Goal: Navigation & Orientation: Find specific page/section

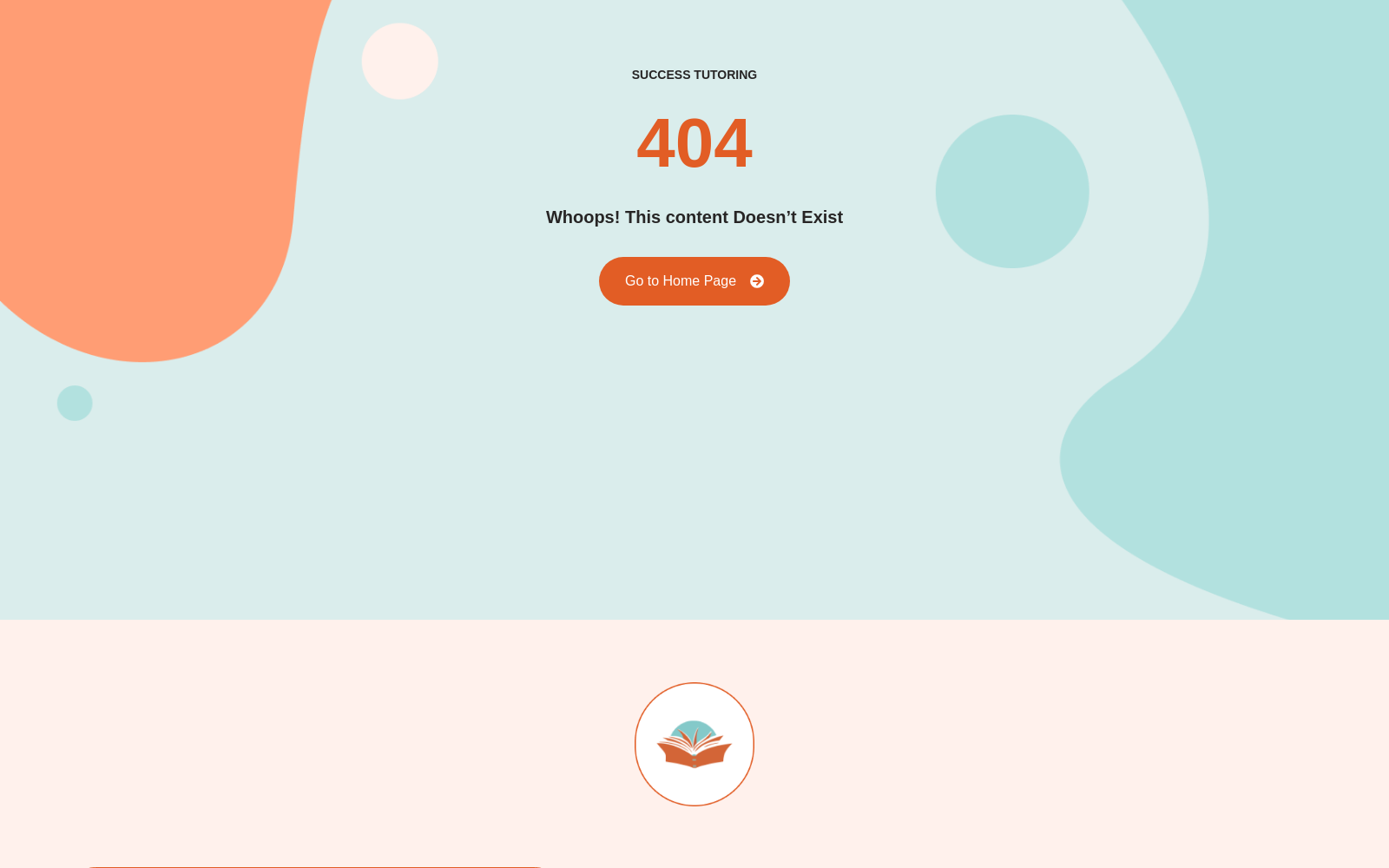
scroll to position [174, 0]
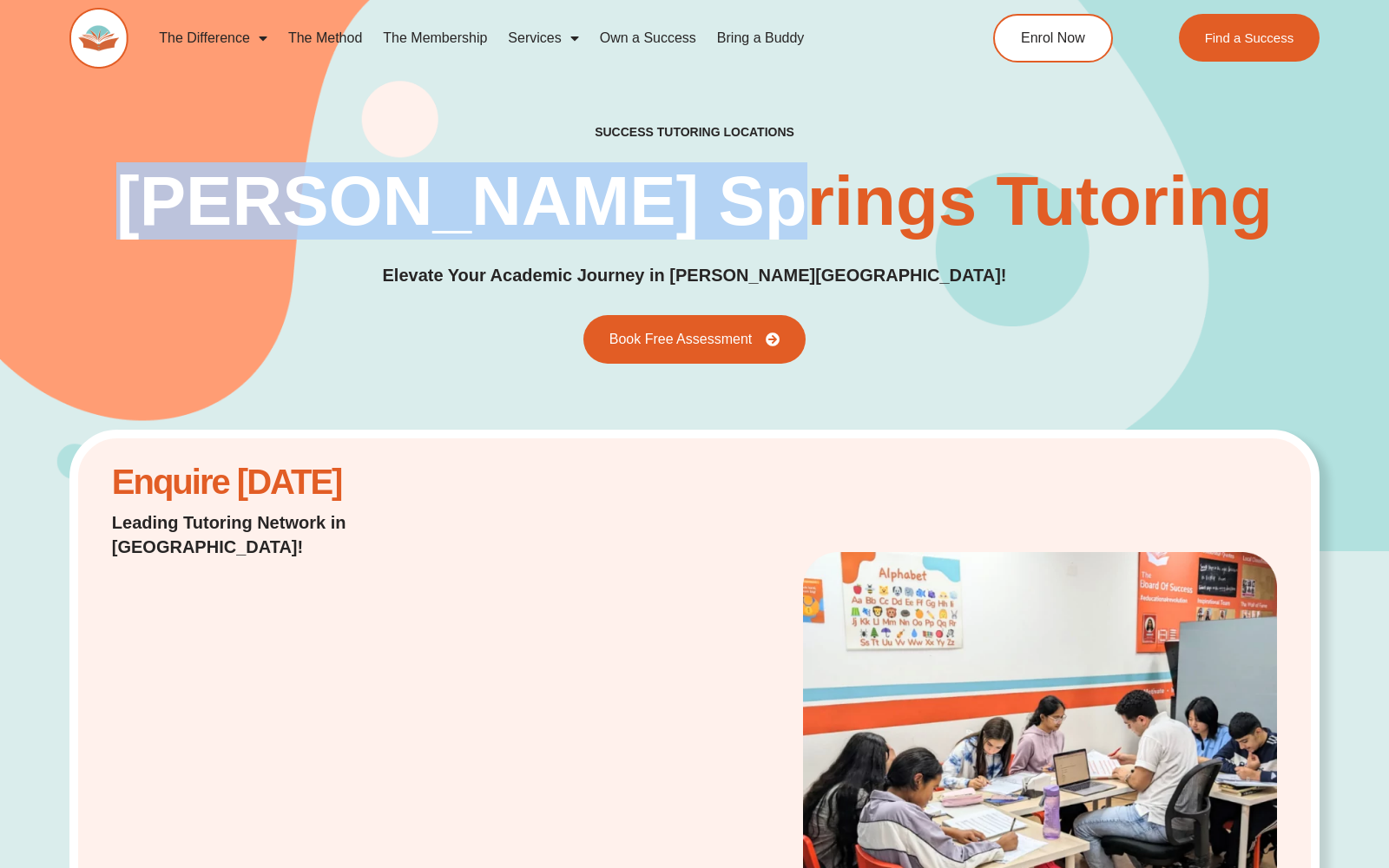
drag, startPoint x: 815, startPoint y: 196, endPoint x: 288, endPoint y: 184, distance: 527.1
click at [288, 183] on h1 "[PERSON_NAME] Springs Tutoring" at bounding box center [694, 202] width 1156 height 70
copy h1 "Caroline Springs"
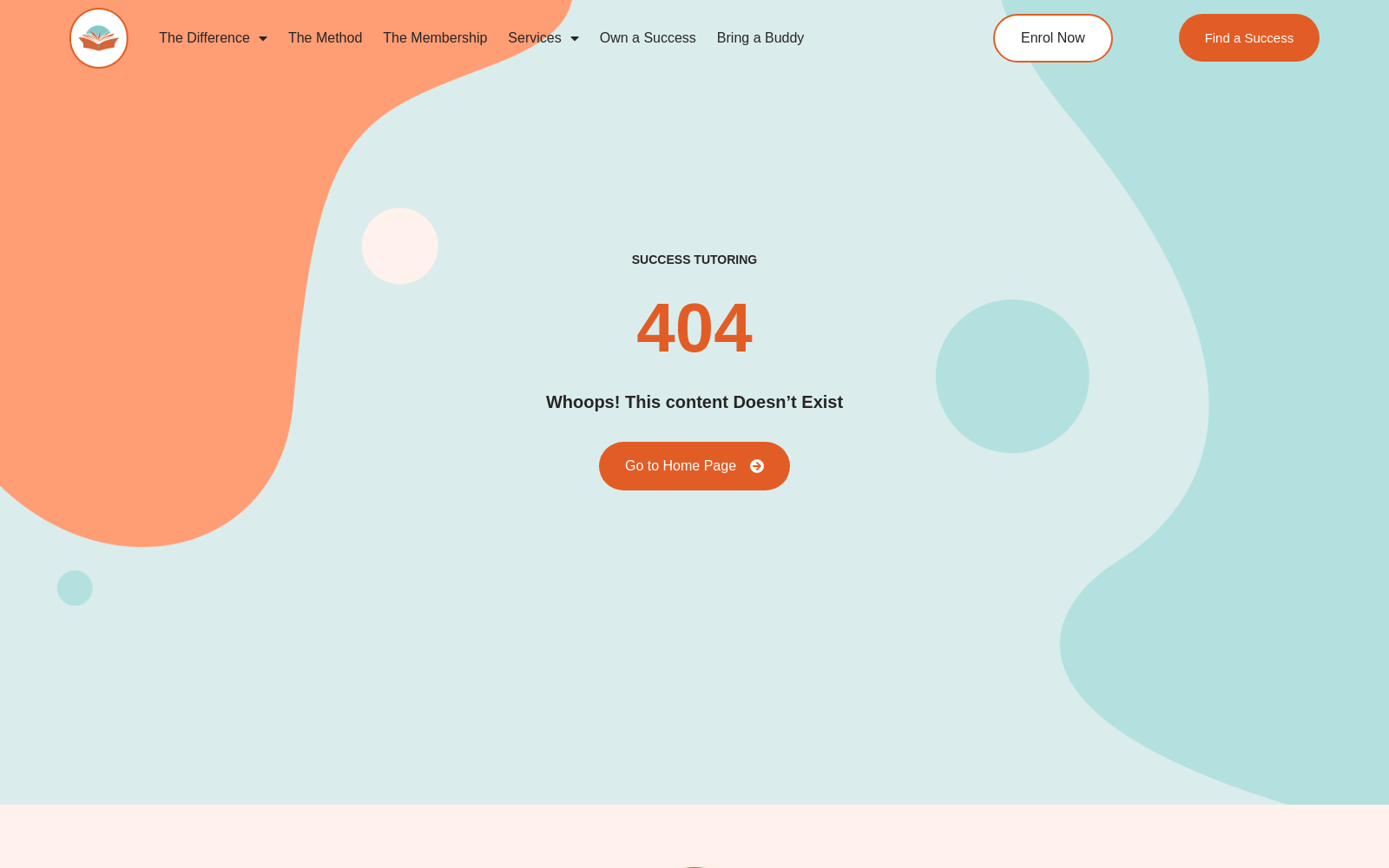
click at [727, 348] on h2 "404" at bounding box center [694, 329] width 116 height 70
